Goal: Task Accomplishment & Management: Use online tool/utility

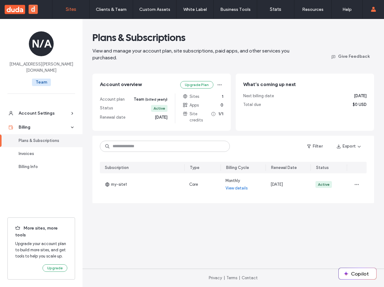
click at [74, 12] on label "Sites" at bounding box center [71, 10] width 11 height 6
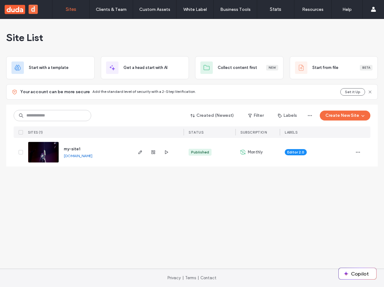
click at [135, 151] on div at bounding box center [158, 152] width 52 height 29
click at [139, 152] on use "button" at bounding box center [141, 152] width 4 height 4
